Goal: Communication & Community: Answer question/provide support

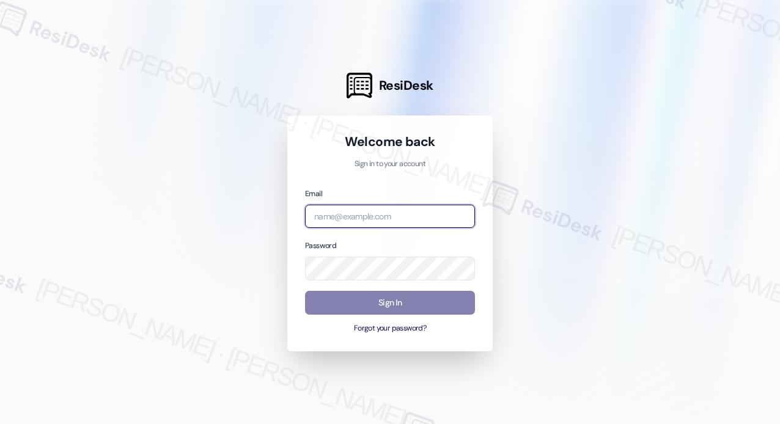
click at [394, 212] on input "email" at bounding box center [390, 217] width 170 height 24
type input "automated-surveys-kane_realty-[PERSON_NAME].roles@kane_[DOMAIN_NAME]"
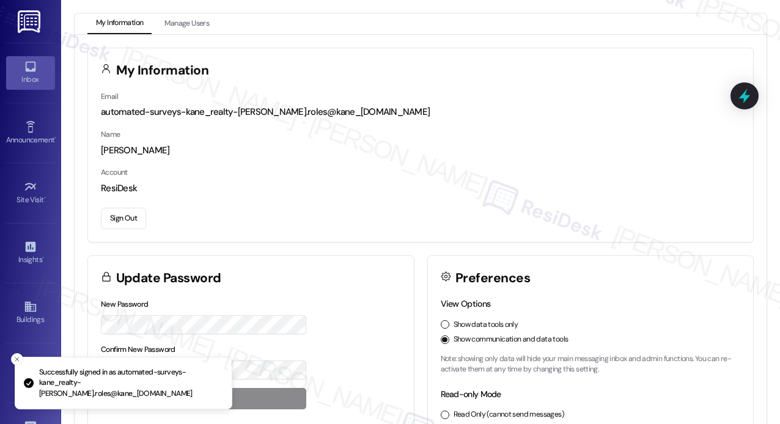
click at [34, 68] on icon at bounding box center [30, 66] width 13 height 13
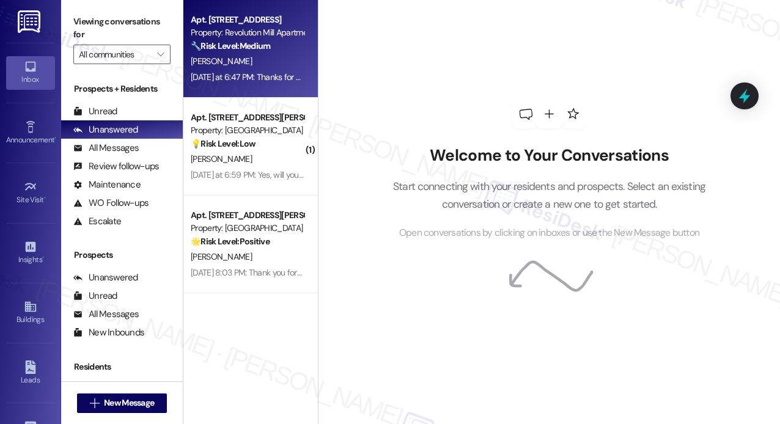
click at [248, 60] on div "[PERSON_NAME]" at bounding box center [246, 61] width 115 height 15
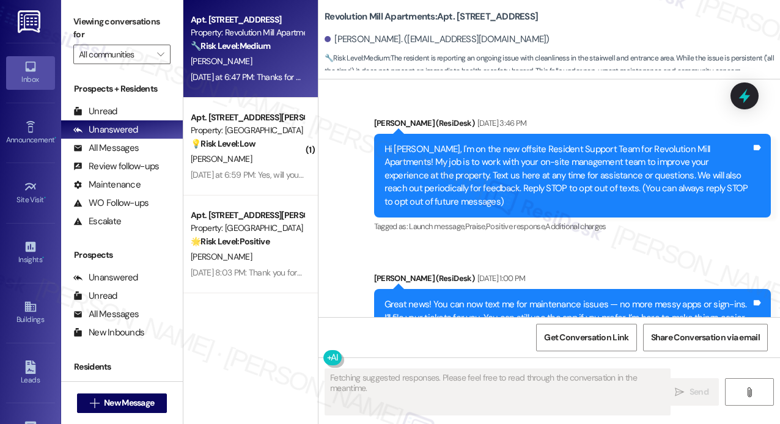
scroll to position [21920, 0]
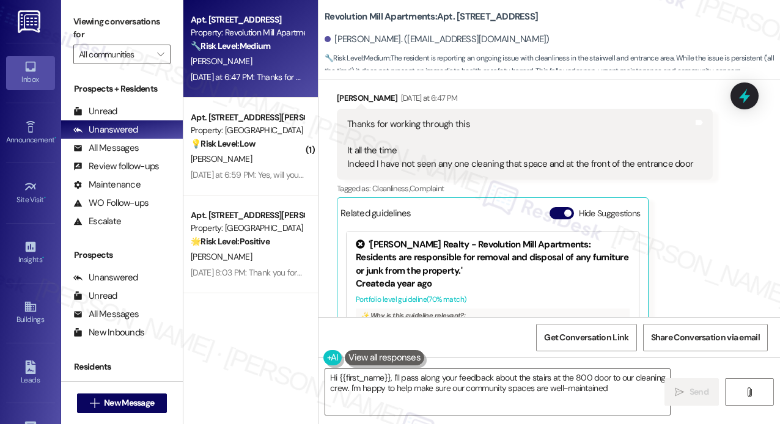
type textarea "Hi {{first_name}}, I'll pass along your feedback about the stairs at the 800 do…"
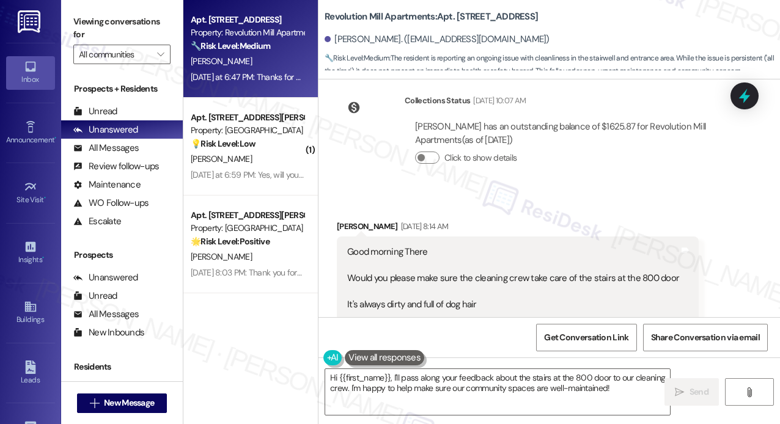
scroll to position [21431, 0]
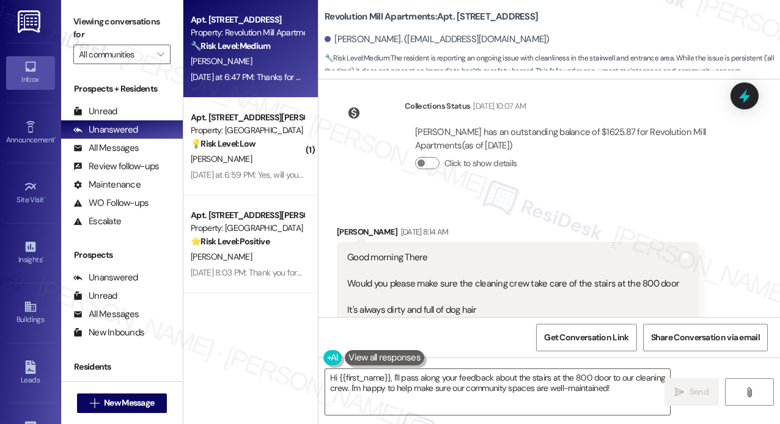
click at [610, 100] on div "Collections Status [DATE] 10:07 AM [PERSON_NAME] has an outstanding balance of …" at bounding box center [535, 143] width 415 height 107
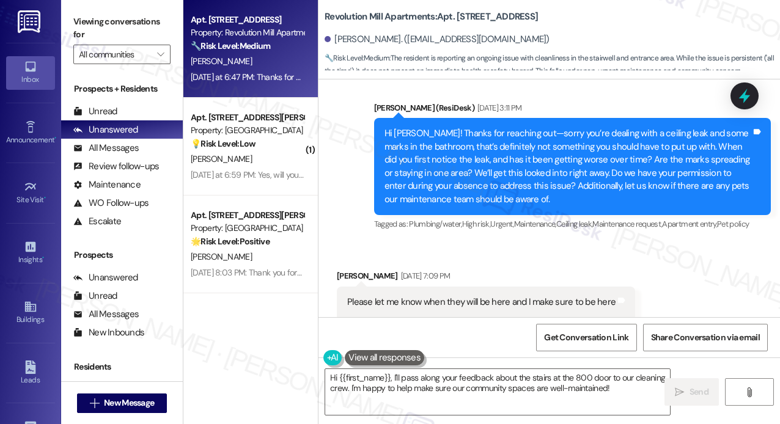
scroll to position [20515, 0]
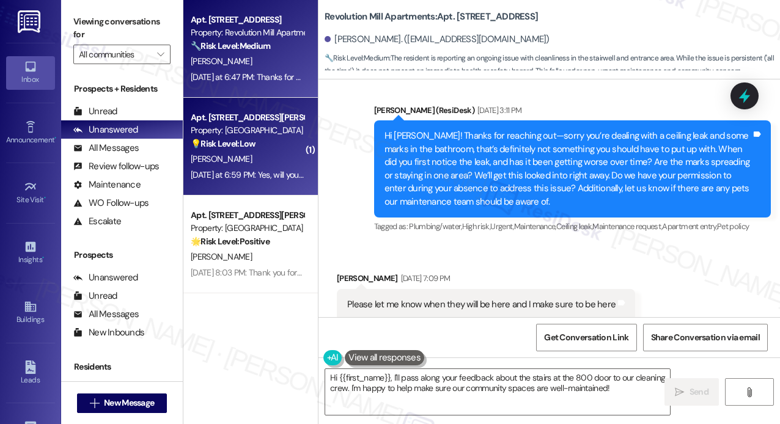
click at [263, 166] on div "[PERSON_NAME]" at bounding box center [246, 159] width 115 height 15
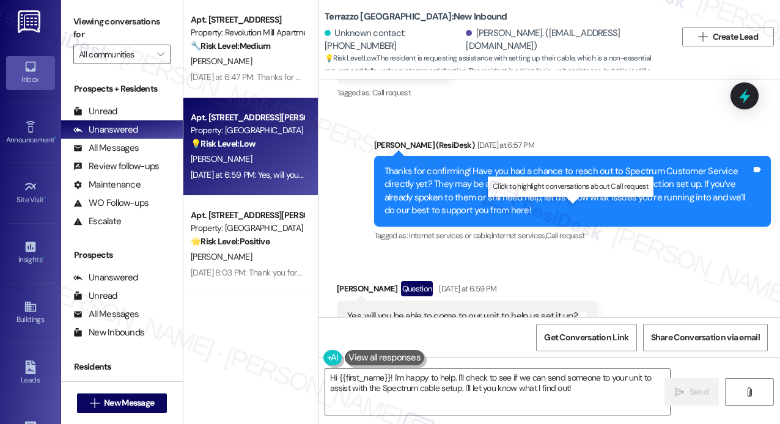
scroll to position [1301, 0]
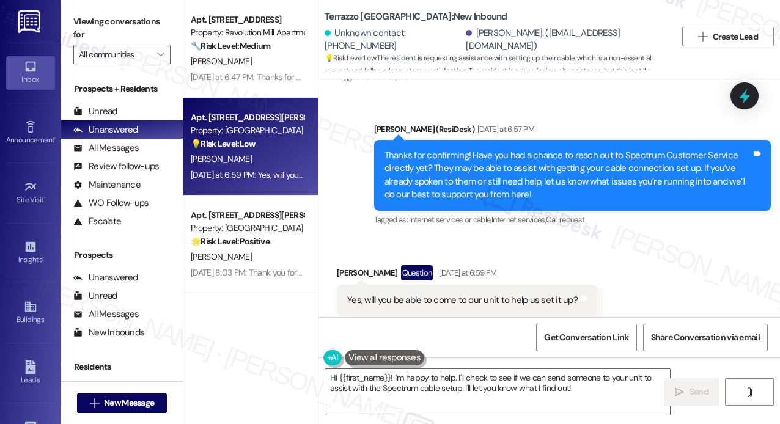
click at [684, 246] on div "Received via SMS [PERSON_NAME] Question [DATE] at 6:59 PM Yes, will you be able…" at bounding box center [548, 291] width 461 height 106
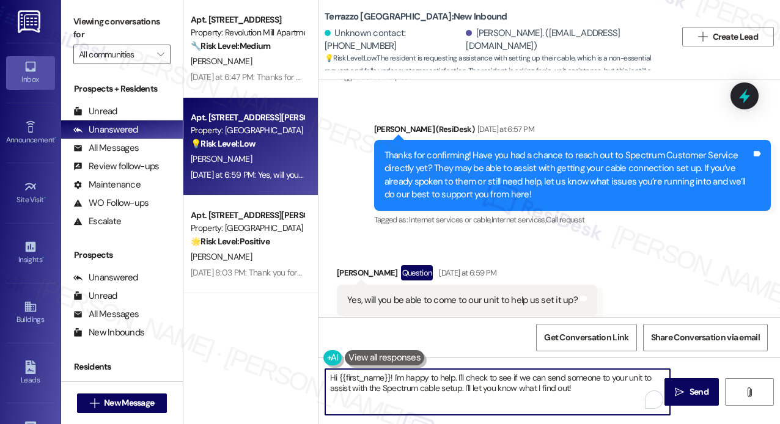
drag, startPoint x: 569, startPoint y: 386, endPoint x: 465, endPoint y: 383, distance: 104.5
click at [465, 383] on textarea "Hi {{first_name}}! I'm happy to help. I'll check to see if we can send someone …" at bounding box center [497, 392] width 345 height 46
paste textarea "do we have your permission to enter during your absence to address this issue? …"
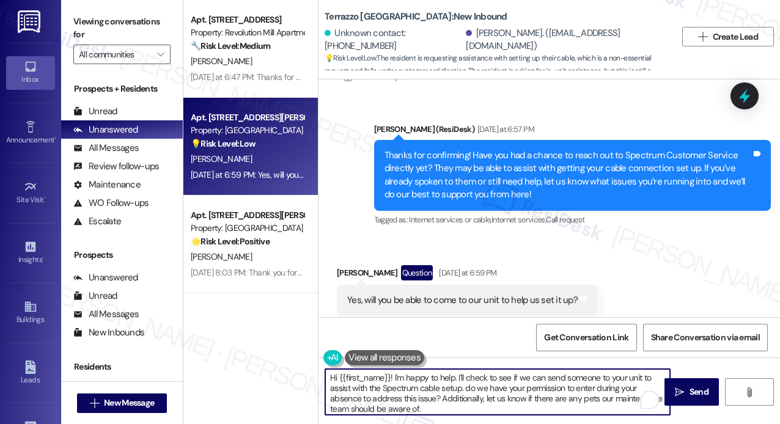
click at [473, 386] on textarea "Hi {{first_name}}! I'm happy to help. I'll check to see if we can send someone …" at bounding box center [497, 392] width 345 height 46
click at [467, 384] on textarea "Hi {{first_name}}! I'm happy to help. I'll check to see if we can send someone …" at bounding box center [497, 392] width 345 height 46
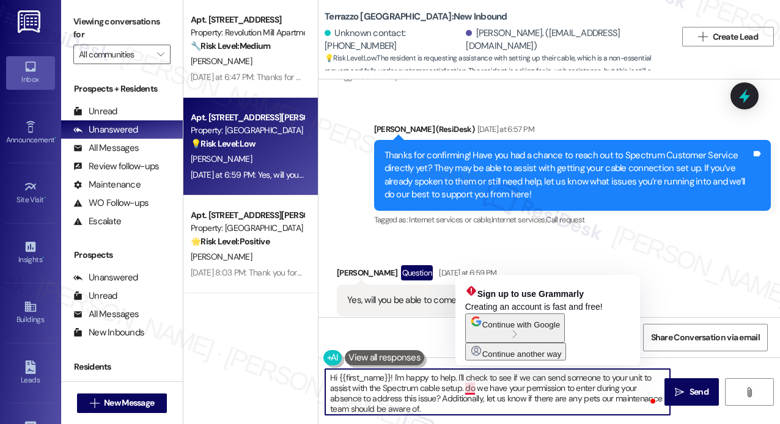
click at [469, 386] on textarea "Hi {{first_name}}! I'm happy to help. I'll check to see if we can send someone …" at bounding box center [497, 392] width 345 height 46
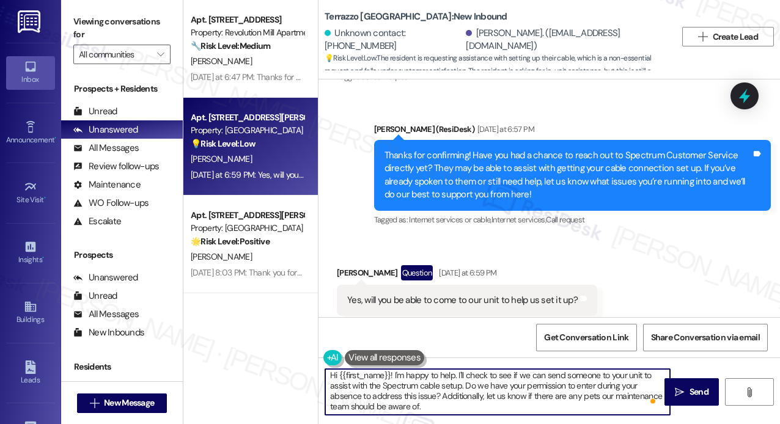
scroll to position [2, 0]
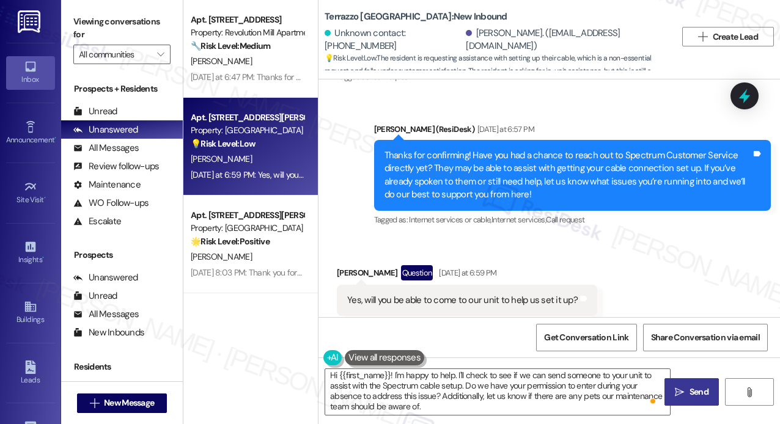
click at [684, 390] on span " Send" at bounding box center [691, 392] width 38 height 13
click at [572, 393] on textarea "Hi {{first_name}}! I'm happy to help. I'll check to see if we can send someone …" at bounding box center [497, 392] width 345 height 46
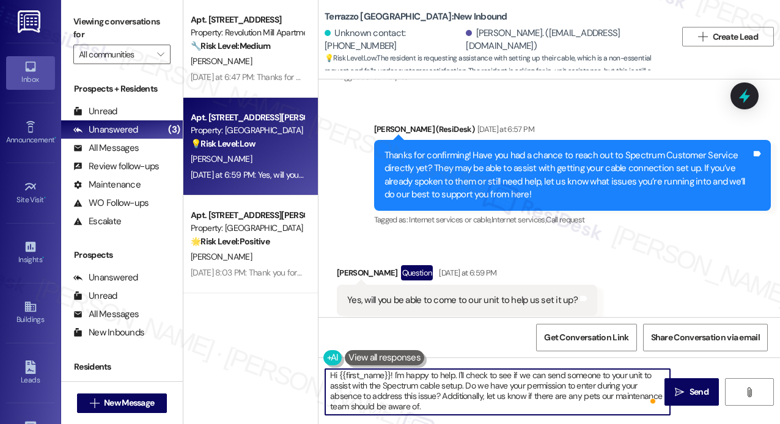
click at [386, 375] on textarea "Hi {{first_name}}! I'm happy to help. I'll check to see if we can send someone …" at bounding box center [497, 392] width 345 height 46
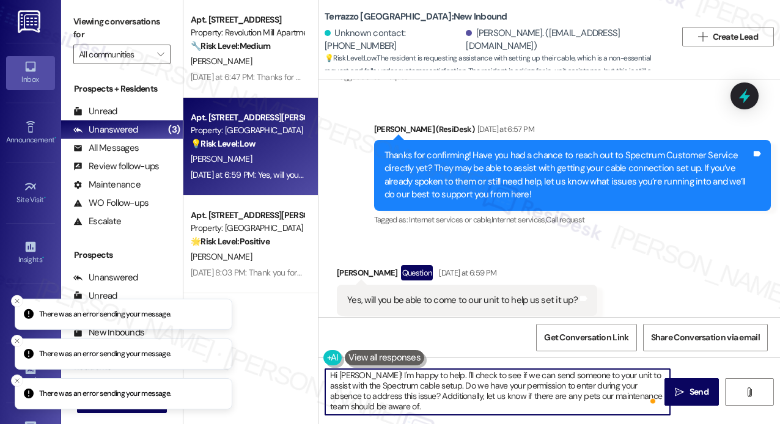
scroll to position [0, 0]
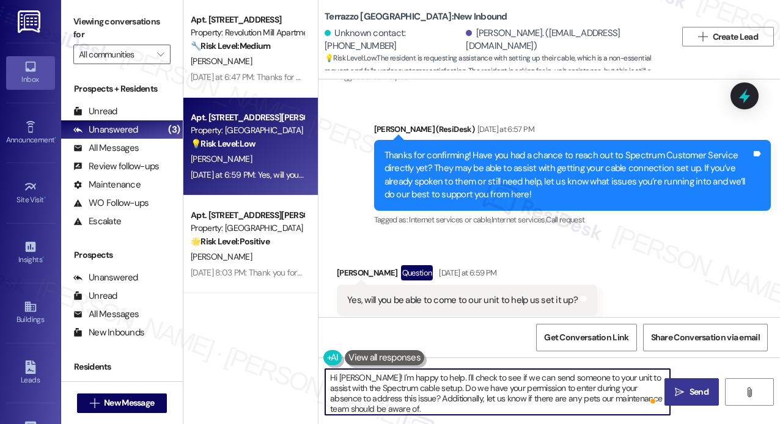
type textarea "Hi [PERSON_NAME]! I'm happy to help. I'll check to see if we can send someone t…"
click at [689, 394] on span "Send" at bounding box center [698, 392] width 19 height 13
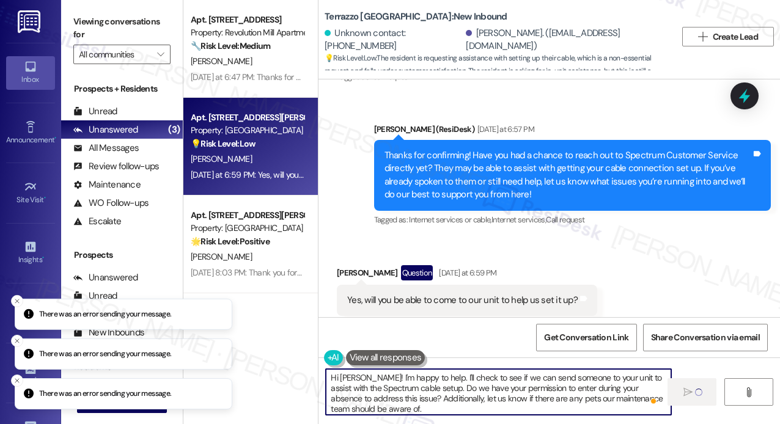
drag, startPoint x: 461, startPoint y: 411, endPoint x: 309, endPoint y: 373, distance: 156.6
click at [309, 373] on div "Apt. [STREET_ADDRESS] Property: Revolution Mill Apartments 🔧 Risk Level: Medium…" at bounding box center [481, 212] width 596 height 424
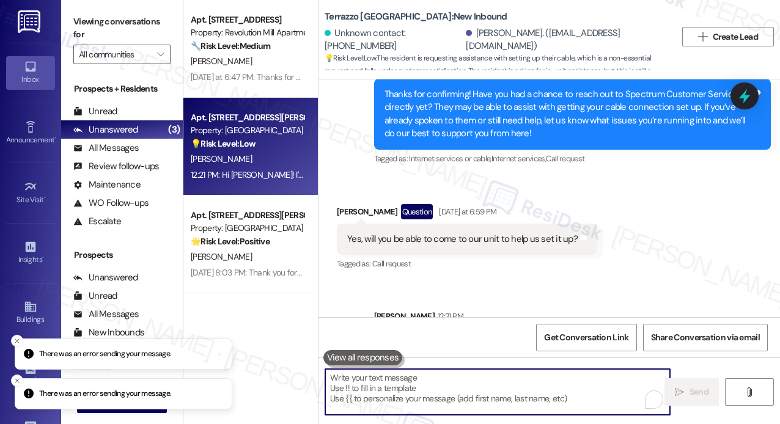
scroll to position [1425, 0]
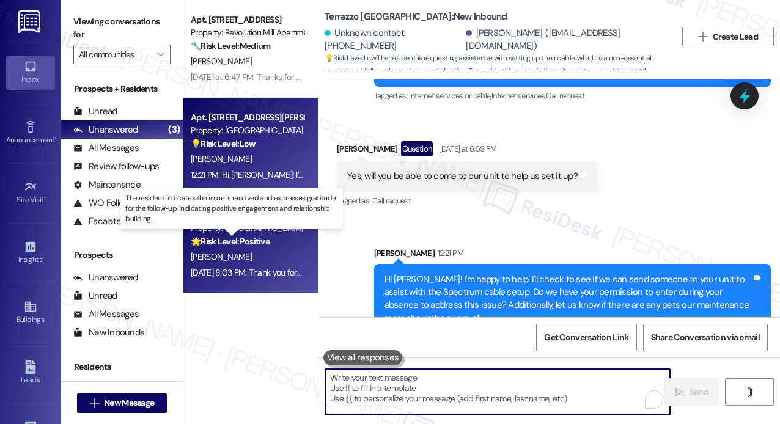
click at [257, 237] on strong "🌟 Risk Level: Positive" at bounding box center [230, 241] width 79 height 11
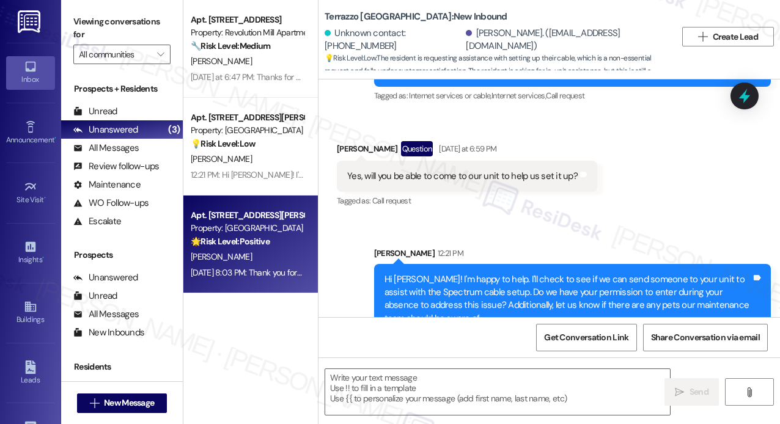
type textarea "Fetching suggested responses. Please feel free to read through the conversation…"
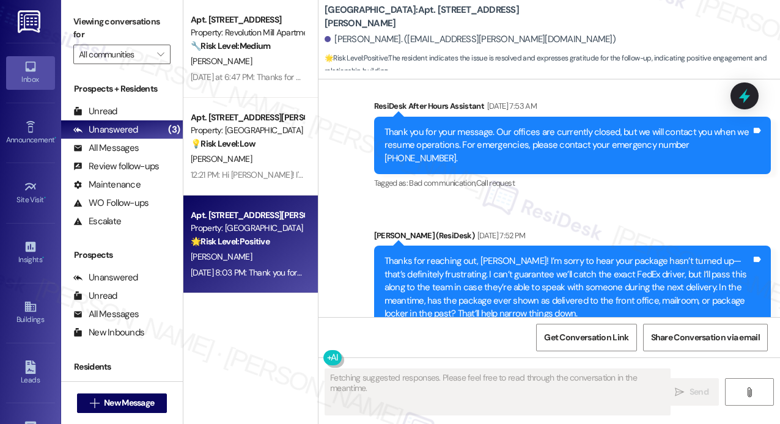
scroll to position [1279, 0]
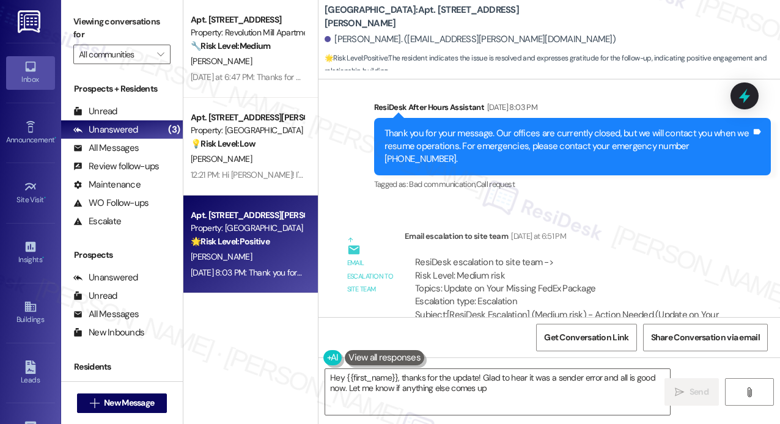
type textarea "Hey {{first_name}}, thanks for the update! Glad to hear it was a sender error a…"
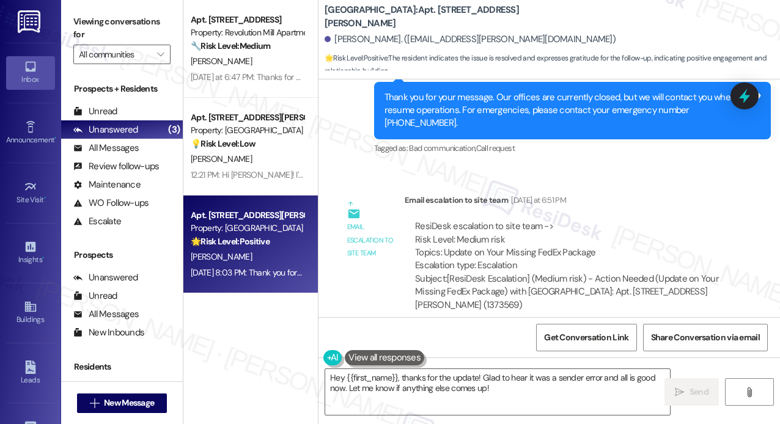
scroll to position [1498, 0]
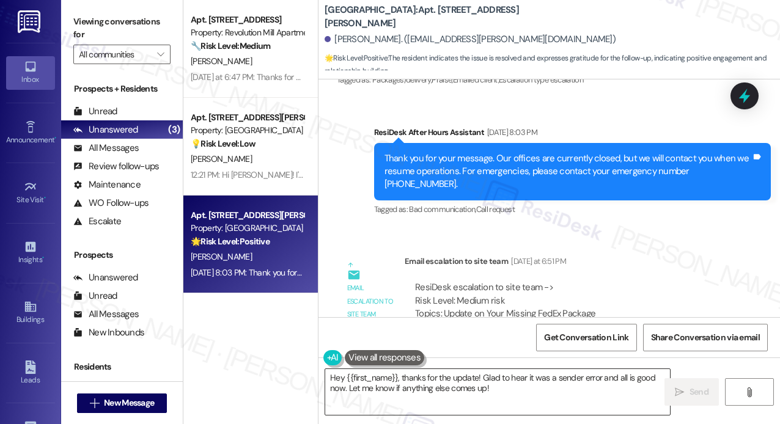
click at [551, 391] on textarea "Hey {{first_name}}, thanks for the update! Glad to hear it was a sender error a…" at bounding box center [497, 392] width 345 height 46
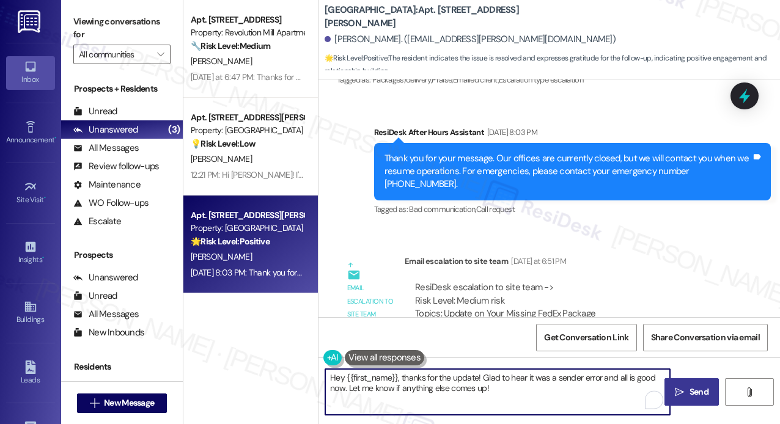
click at [697, 390] on span "Send" at bounding box center [698, 392] width 19 height 13
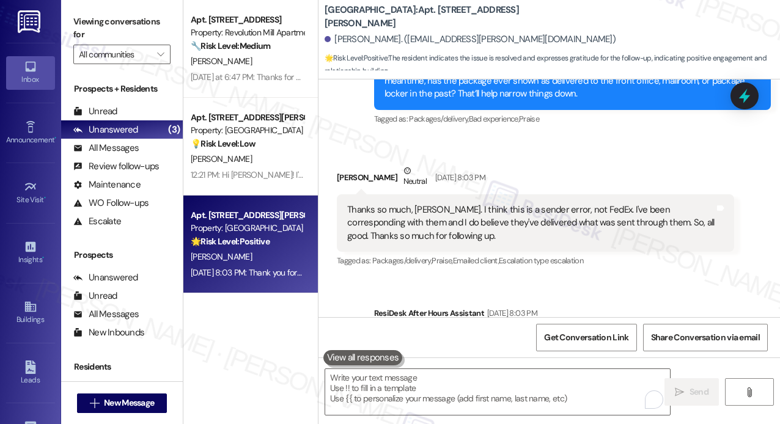
scroll to position [1279, 0]
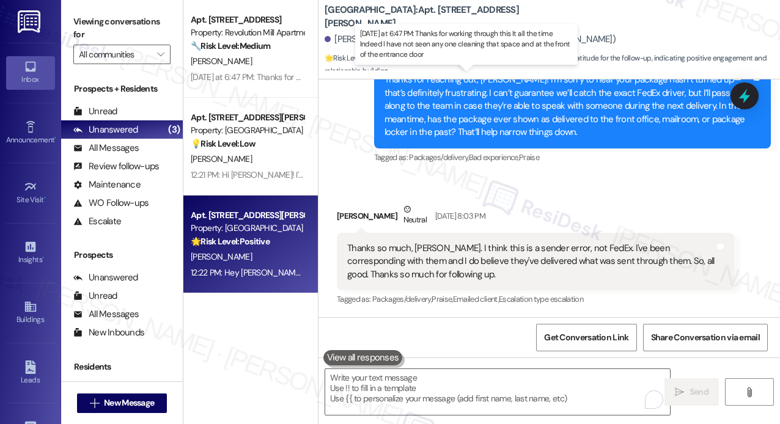
click at [270, 78] on div "[DATE] at 6:47 PM: Thanks for working through this It all the time Indeed I hav…" at bounding box center [461, 76] width 541 height 11
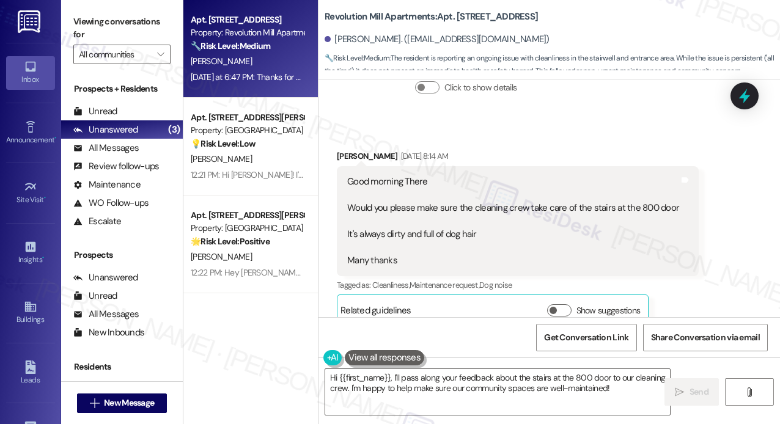
scroll to position [21492, 0]
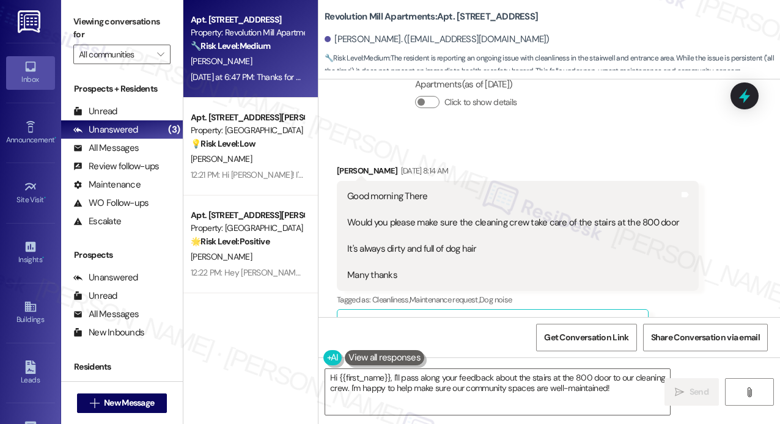
click at [588, 190] on div "Good morning There Would you please make sure the cleaning crew take care of th…" at bounding box center [513, 236] width 332 height 92
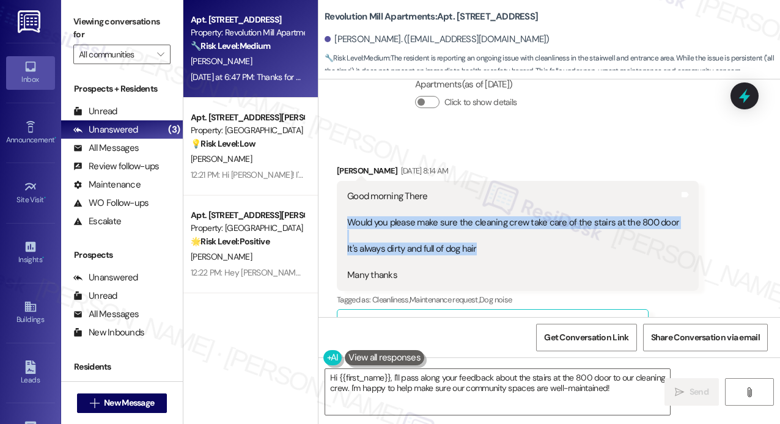
drag, startPoint x: 488, startPoint y: 158, endPoint x: 348, endPoint y: 133, distance: 142.1
click at [348, 190] on div "Good morning There Would you please make sure the cleaning crew take care of th…" at bounding box center [513, 236] width 332 height 92
copy div "Would you please make sure the cleaning crew take care of the stairs at the 800…"
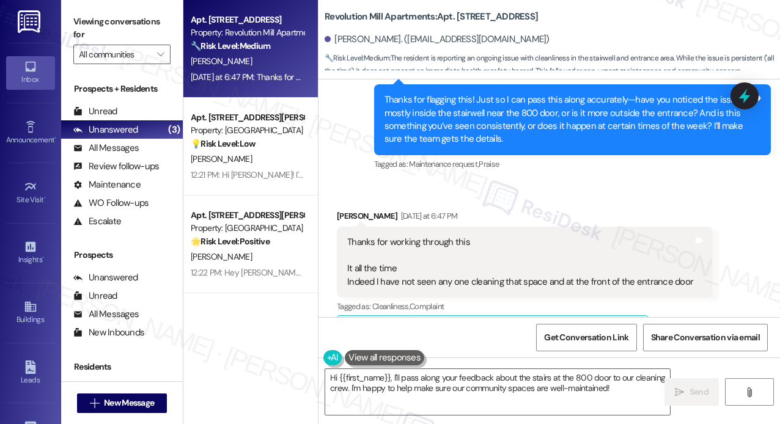
scroll to position [21798, 0]
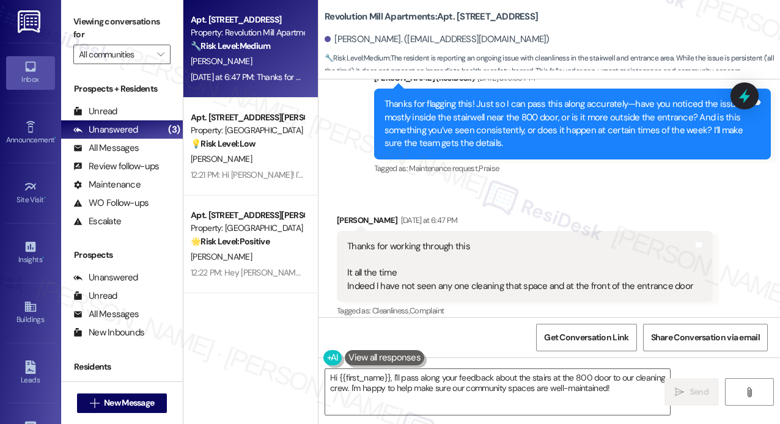
click at [521, 240] on div "Thanks for working through this It all the time Indeed I have not seen any one …" at bounding box center [520, 266] width 346 height 53
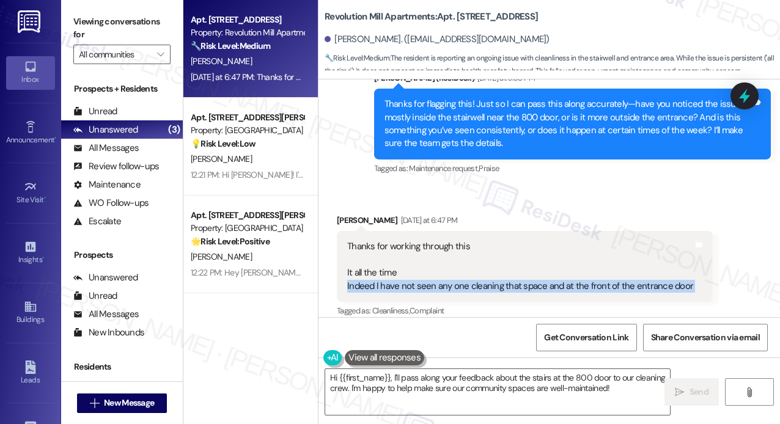
click at [521, 240] on div "Thanks for working through this It all the time Indeed I have not seen any one …" at bounding box center [520, 266] width 346 height 53
click at [455, 240] on div "Thanks for working through this It all the time Indeed I have not seen any one …" at bounding box center [520, 266] width 346 height 53
drag, startPoint x: 375, startPoint y: 194, endPoint x: 688, endPoint y: 199, distance: 313.5
click at [688, 231] on div "Thanks for working through this It all the time Indeed I have not seen any one …" at bounding box center [525, 266] width 376 height 71
copy div "I have not seen any one cleaning that space and at the front of the entrance do…"
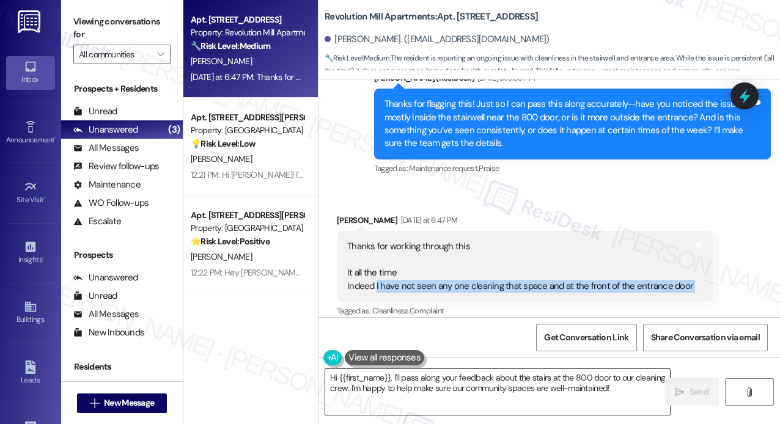
click at [531, 390] on textarea "Hi {{first_name}}, I'll pass along your feedback about the stairs at the 800 do…" at bounding box center [497, 392] width 345 height 46
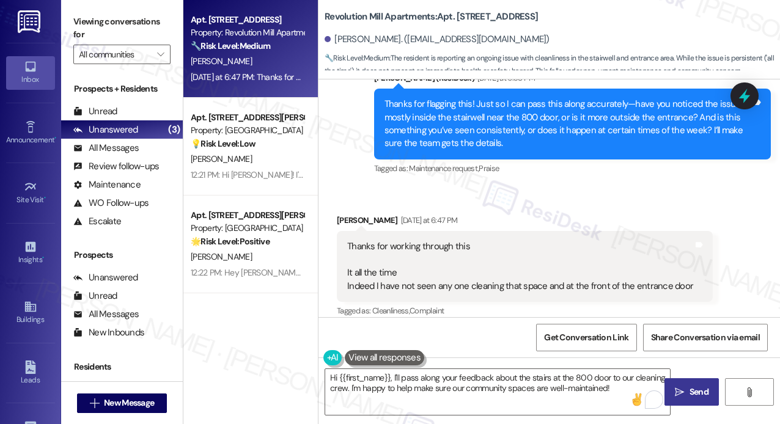
click at [680, 391] on icon "" at bounding box center [679, 392] width 9 height 10
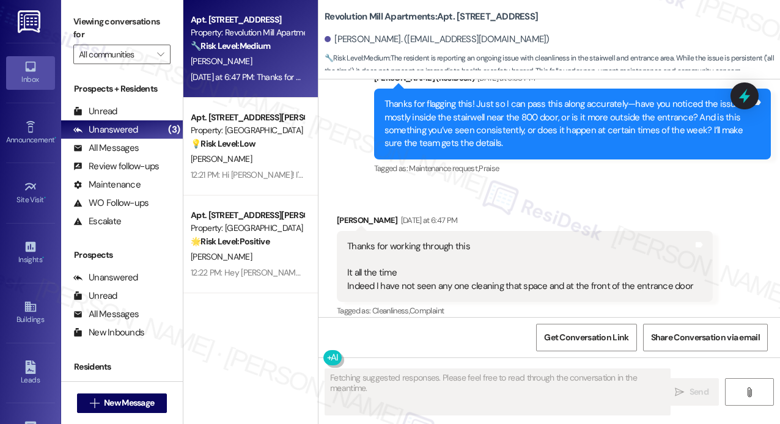
scroll to position [21920, 0]
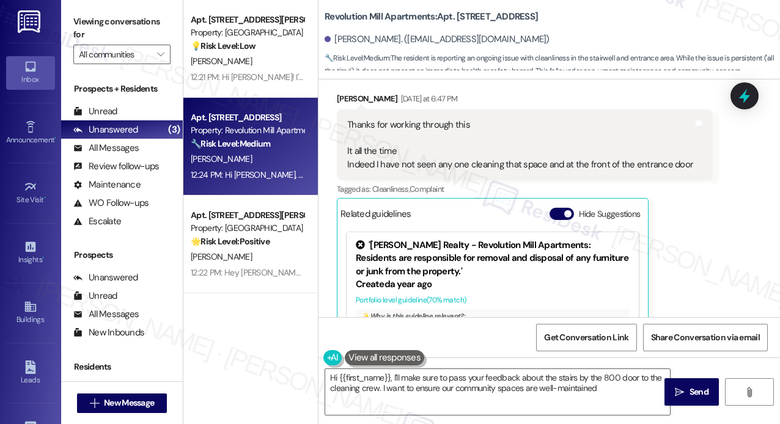
type textarea "Hi {{first_name}}, I'll make sure to pass your feedback about the stairs by the…"
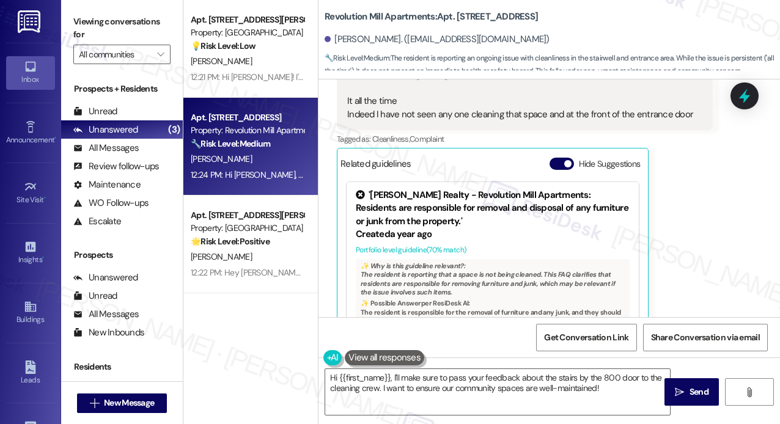
scroll to position [22019, 0]
